Goal: Task Accomplishment & Management: Complete application form

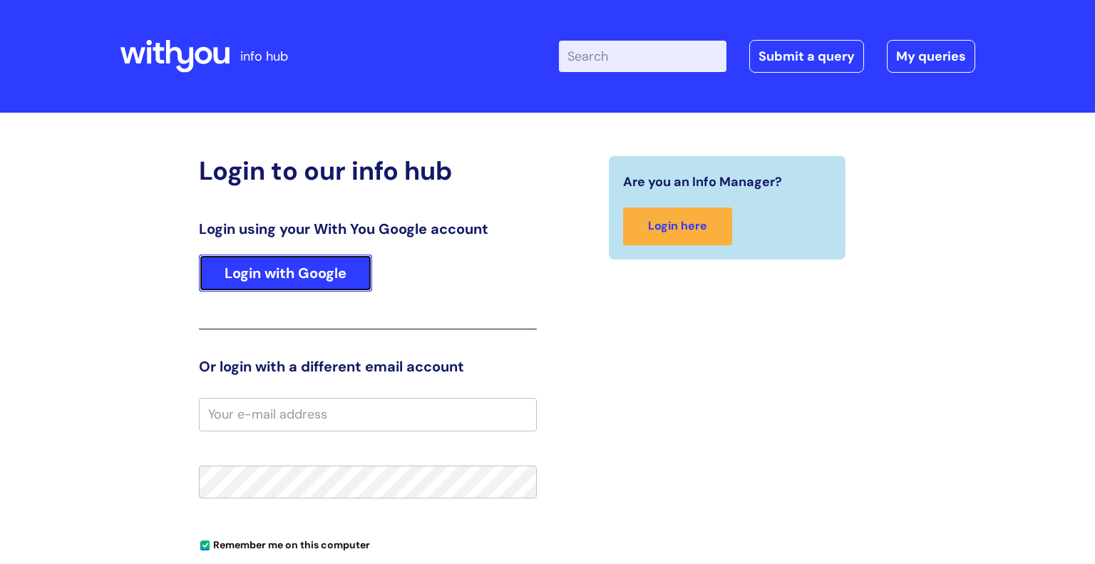
click at [287, 264] on link "Login with Google" at bounding box center [285, 272] width 173 height 37
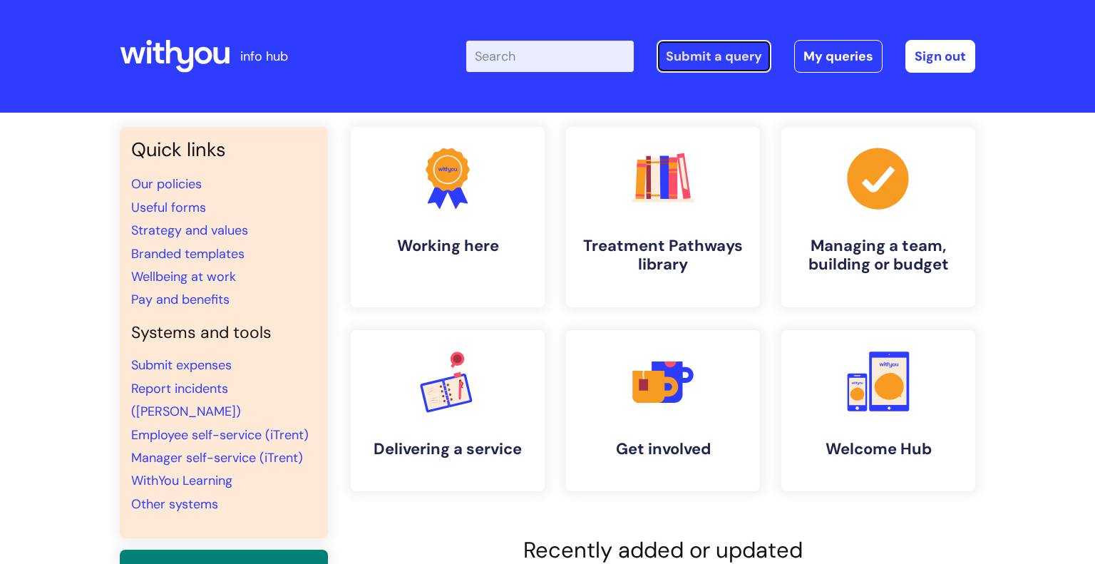
click at [728, 56] on link "Submit a query" at bounding box center [714, 56] width 115 height 33
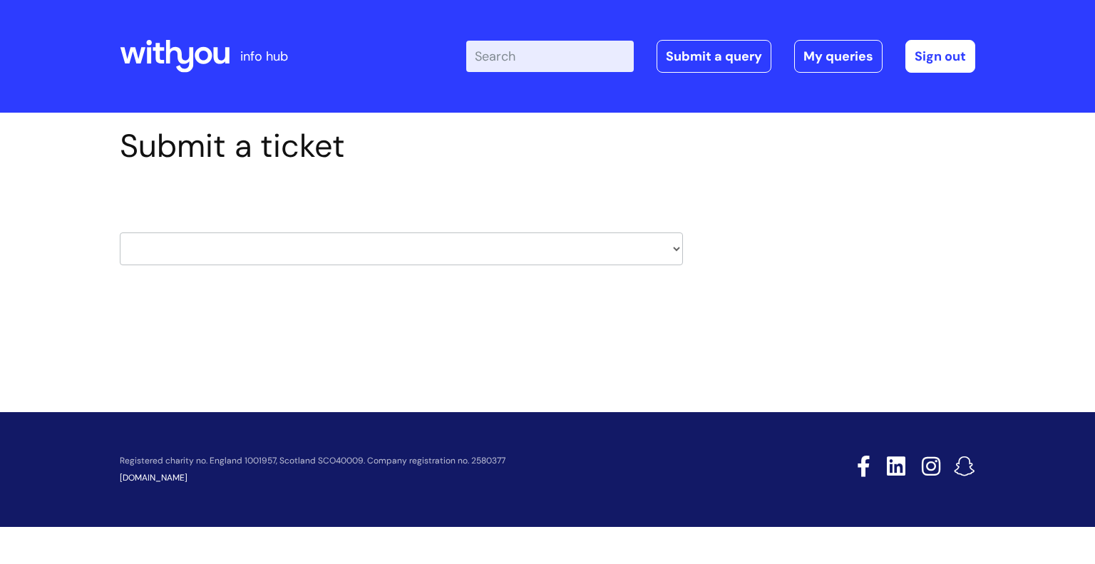
click at [439, 252] on select "HR / People IT and Support Clinical Drug Alerts Finance Accounts Data Support T…" at bounding box center [401, 248] width 563 height 33
select select "it_and_support"
click at [120, 232] on select "HR / People IT and Support Clinical Drug Alerts Finance Accounts Data Support T…" at bounding box center [401, 248] width 563 height 33
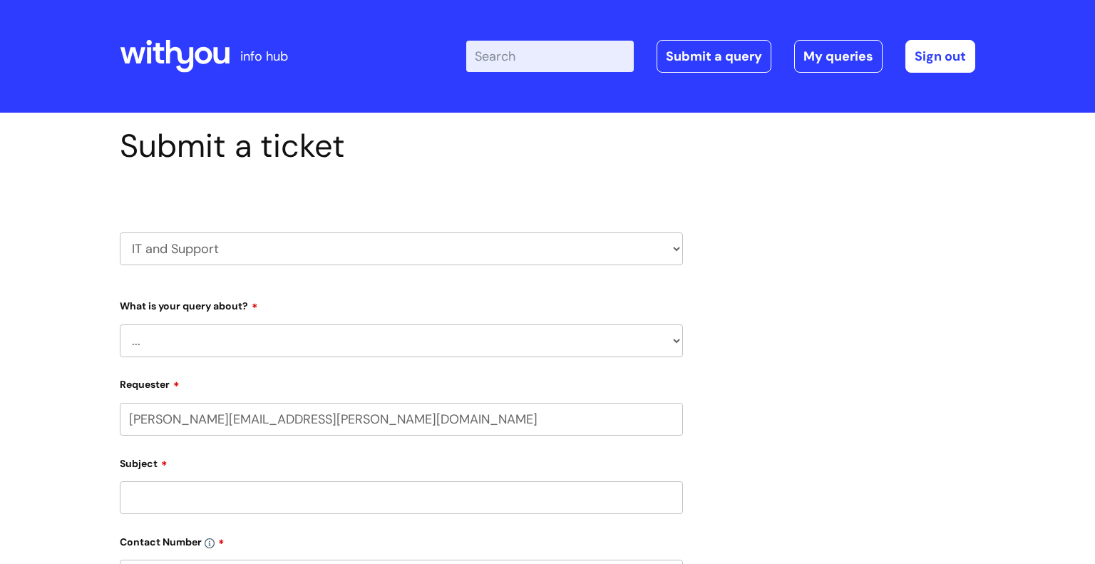
select select "80004286527"
click at [344, 337] on select "... Mobile Phone Reset & MFA Accounts, Starters and Leavers IT Hardware issue I…" at bounding box center [401, 340] width 563 height 33
click at [289, 240] on select "HR / People IT and Support Clinical Drug Alerts Finance Accounts Data Support T…" at bounding box center [401, 248] width 563 height 33
click at [120, 232] on select "HR / People IT and Support Clinical Drug Alerts Finance Accounts Data Support T…" at bounding box center [401, 248] width 563 height 33
click at [251, 338] on select "... Mobile Phone Reset & MFA Accounts, Starters and Leavers IT Hardware issue I…" at bounding box center [401, 340] width 563 height 33
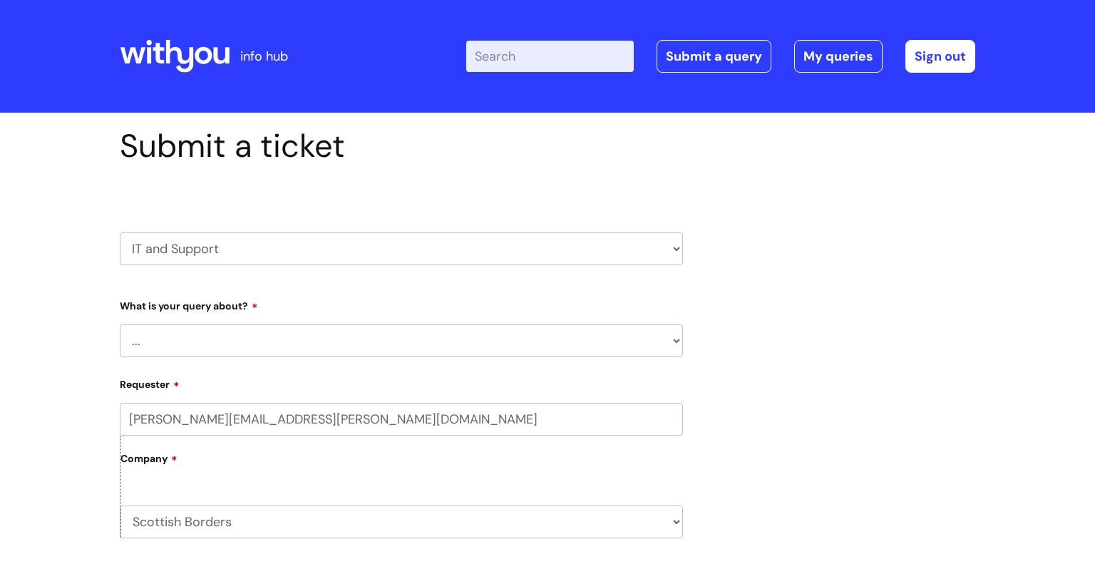
select select "Something Else"
click at [120, 324] on select "... Mobile Phone Reset & MFA Accounts, Starters and Leavers IT Hardware issue I…" at bounding box center [401, 340] width 563 height 33
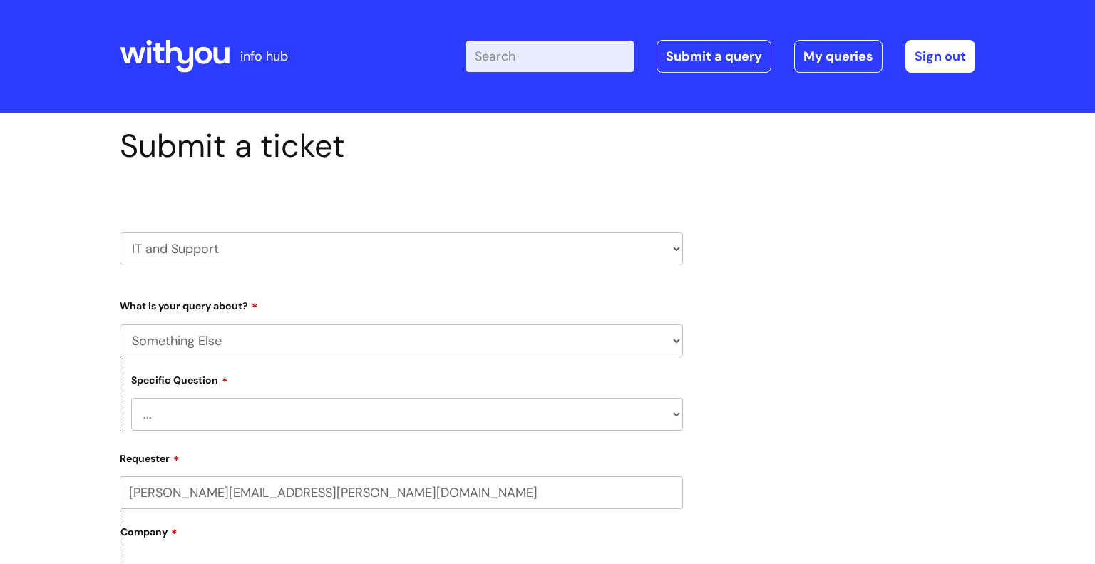
click at [225, 408] on select "... My problem is not listed" at bounding box center [407, 414] width 552 height 33
select select "My problem is not listed"
click at [131, 398] on select "... My problem is not listed" at bounding box center [407, 414] width 552 height 33
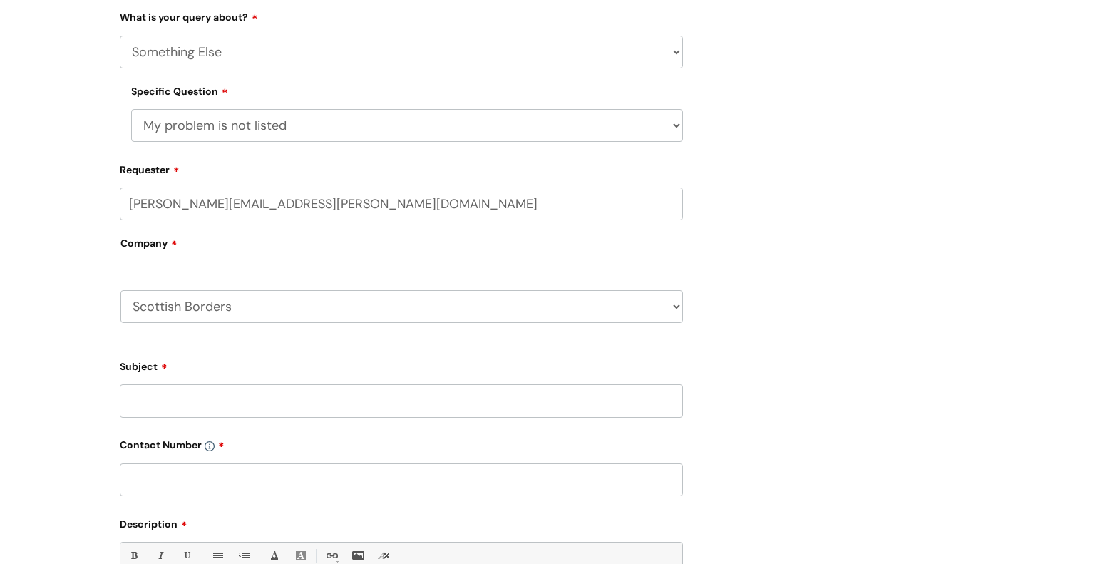
scroll to position [289, 0]
click at [219, 401] on input "Subject" at bounding box center [401, 400] width 563 height 33
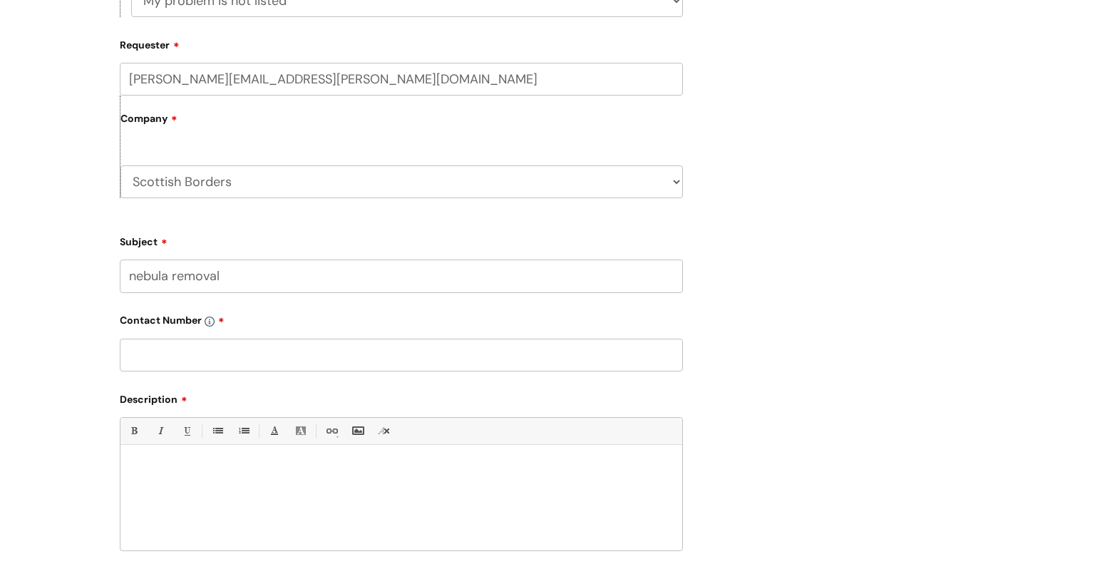
scroll to position [433, 0]
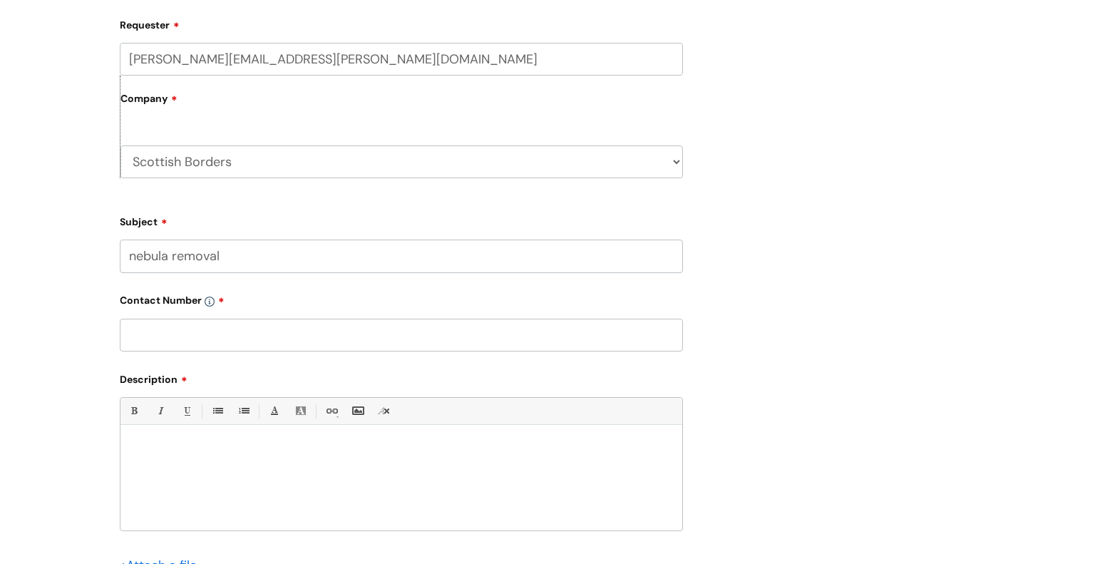
type input "nebula removal"
click at [247, 339] on input "text" at bounding box center [401, 335] width 563 height 33
type input "07974047396"
click at [175, 447] on p at bounding box center [401, 449] width 540 height 13
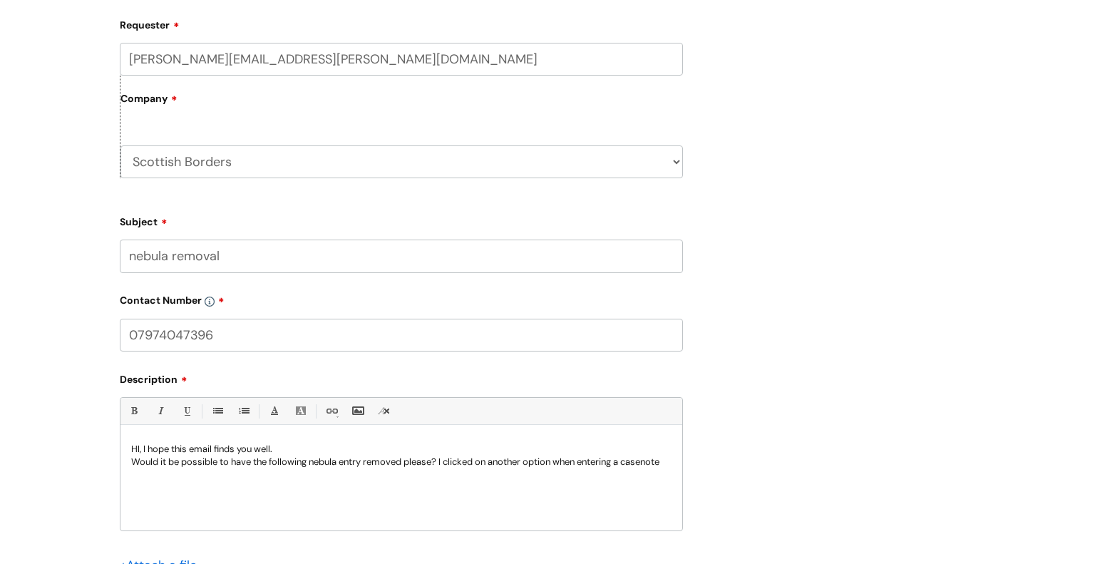
click at [585, 471] on div "HI, I hope this email finds you well. Would it be possible to have the followin…" at bounding box center [401, 481] width 562 height 98
click at [619, 455] on p "HI, I hope this email finds you well." at bounding box center [401, 449] width 540 height 13
click at [557, 458] on p "Would it be possible to have the following nebula entry removed please? I click…" at bounding box center [401, 462] width 540 height 13
click at [558, 460] on p "Would it be possible to have the following nebula entry removed please? I click…" at bounding box center [401, 462] width 540 height 13
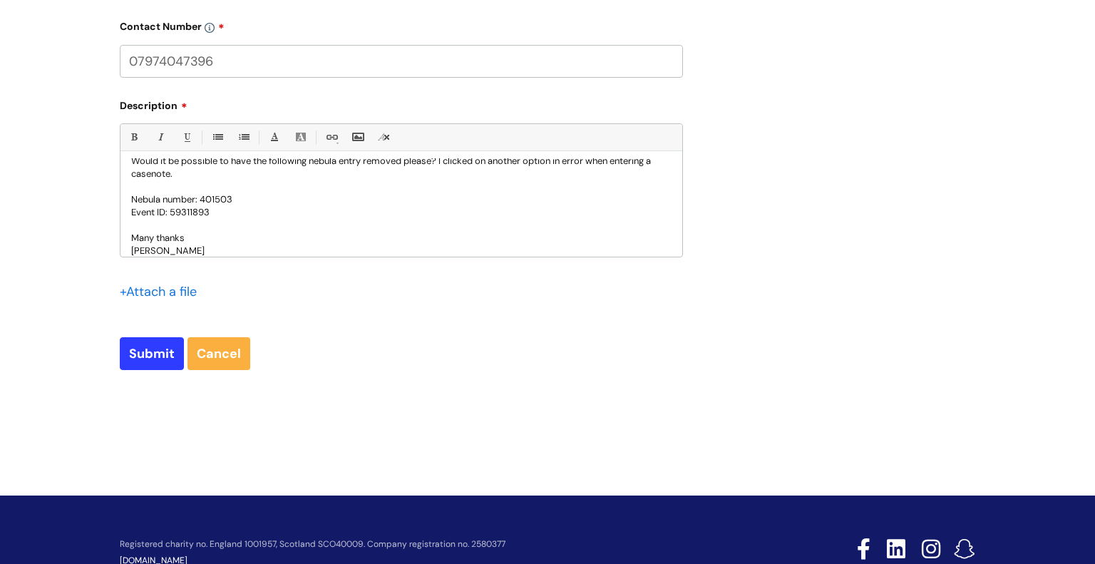
scroll to position [727, 0]
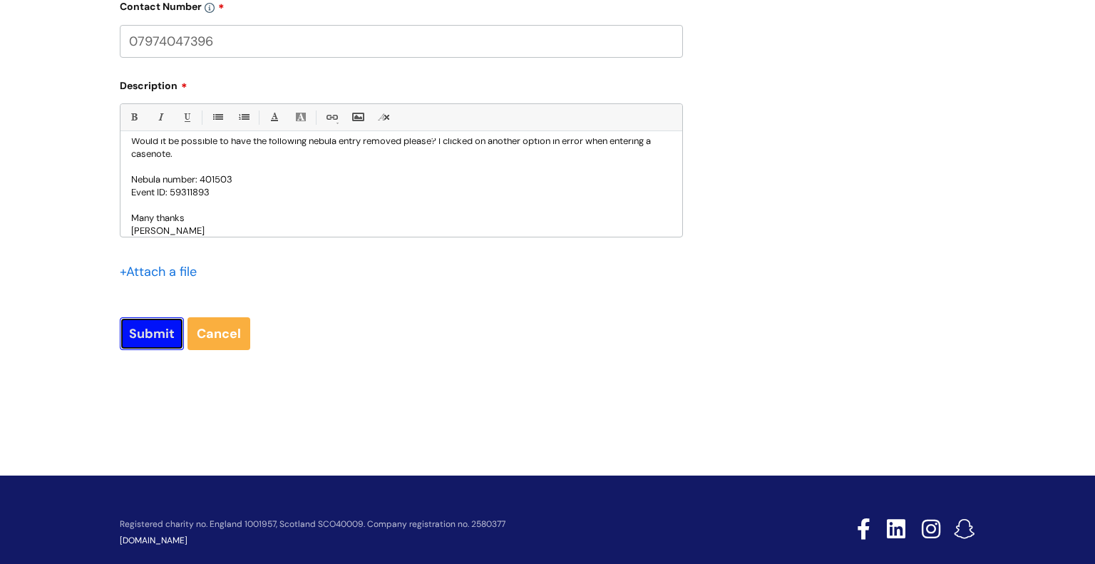
click at [148, 334] on input "Submit" at bounding box center [152, 333] width 64 height 33
type input "Please Wait..."
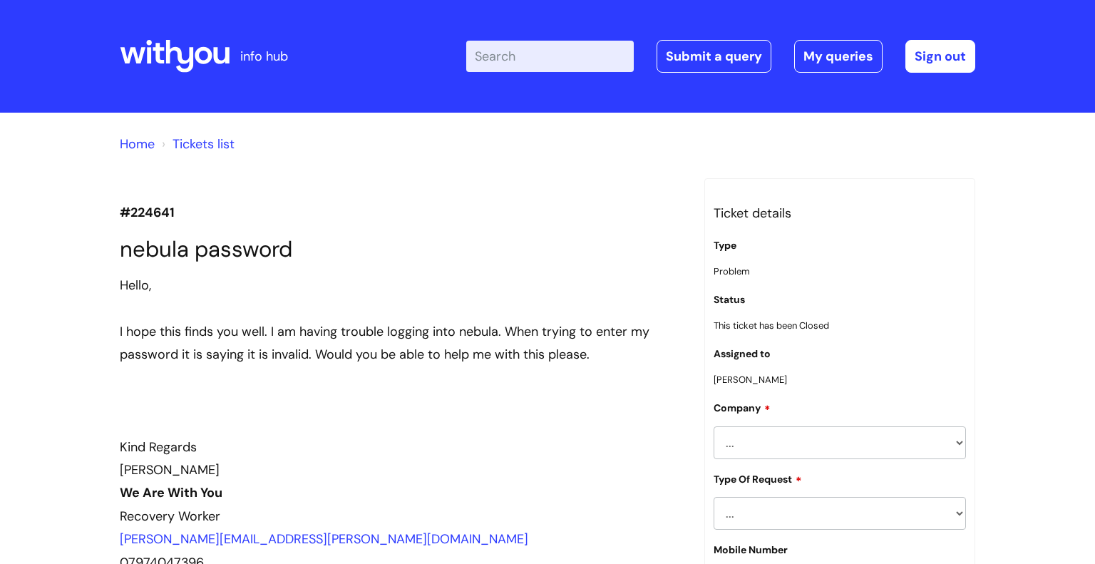
scroll to position [1612, 0]
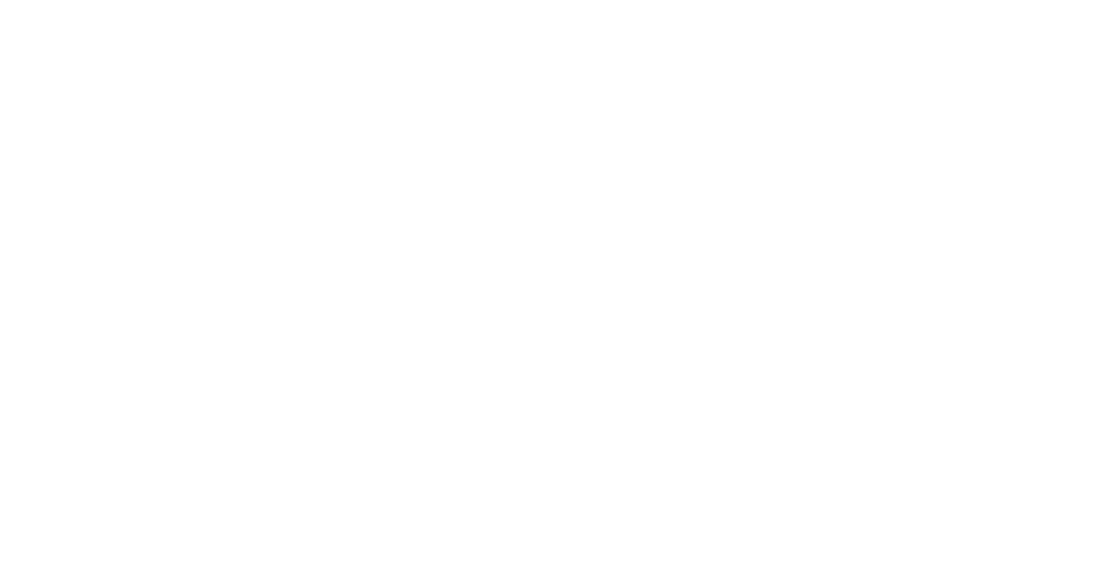
select select "Something Else"
select select "My problem is not listed"
